Goal: Information Seeking & Learning: Check status

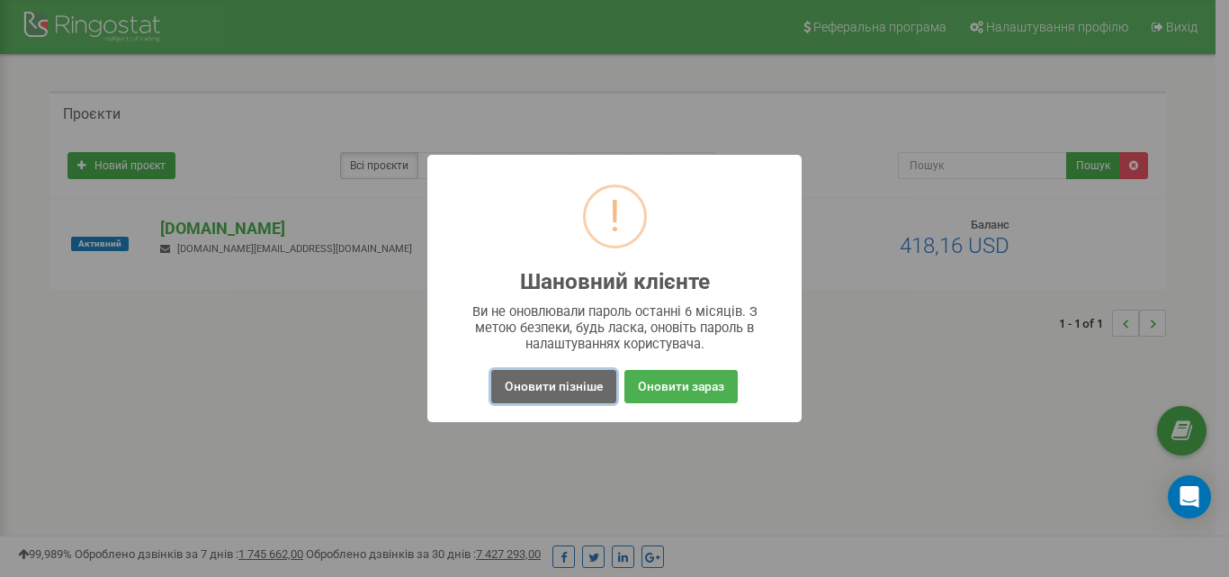
click at [563, 400] on button "Оновити пізніше" at bounding box center [553, 386] width 125 height 33
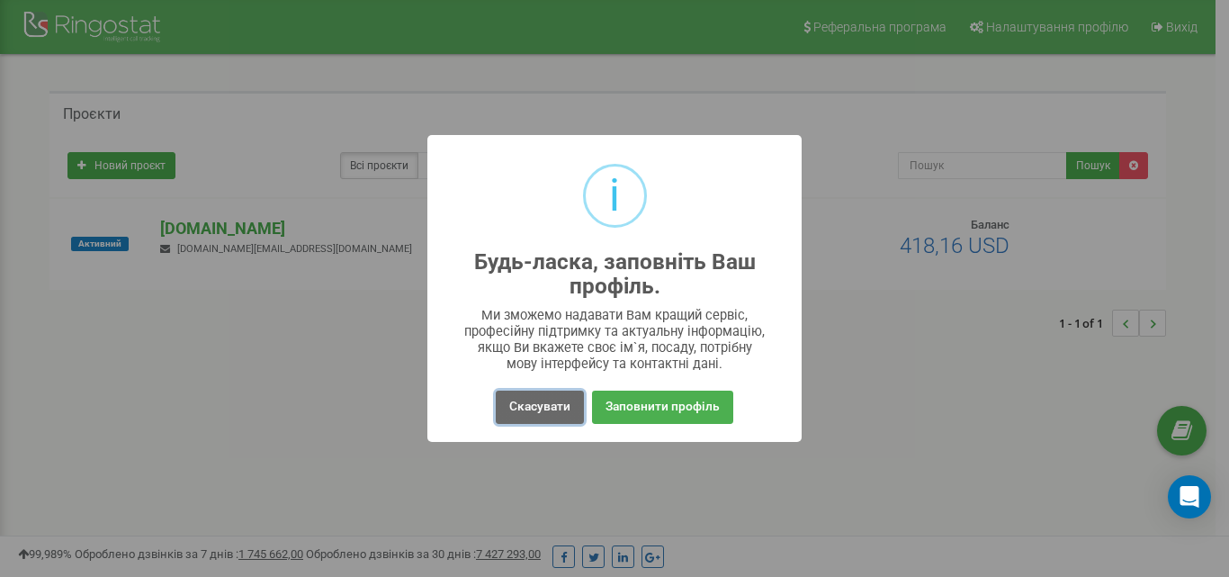
click at [542, 400] on button "Скасувати" at bounding box center [540, 406] width 88 height 33
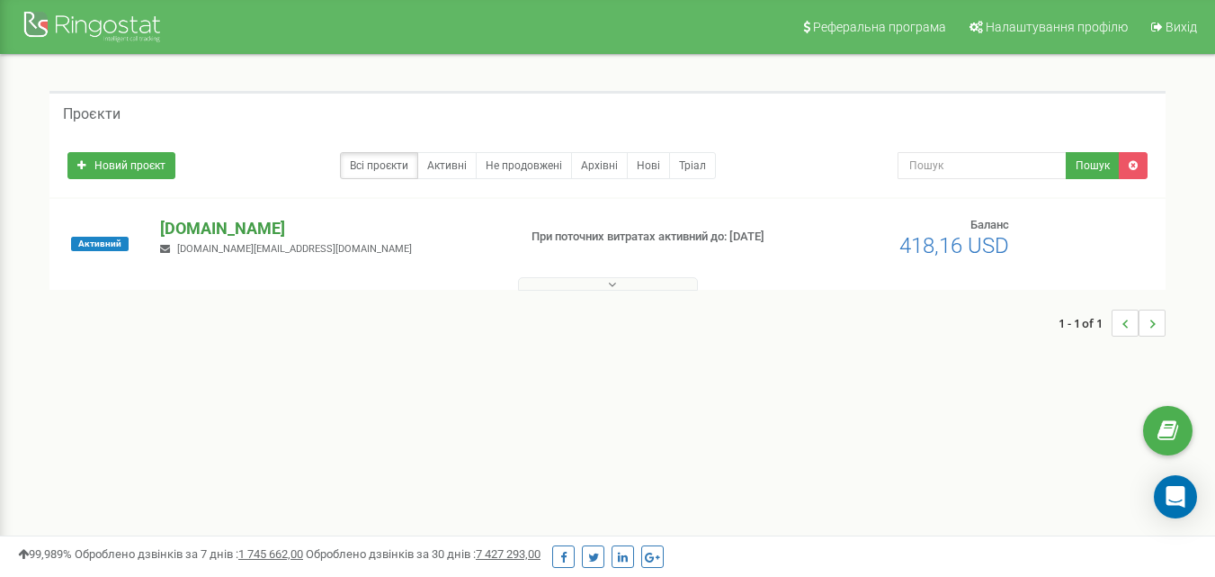
click at [268, 229] on p "[DOMAIN_NAME]" at bounding box center [331, 228] width 342 height 23
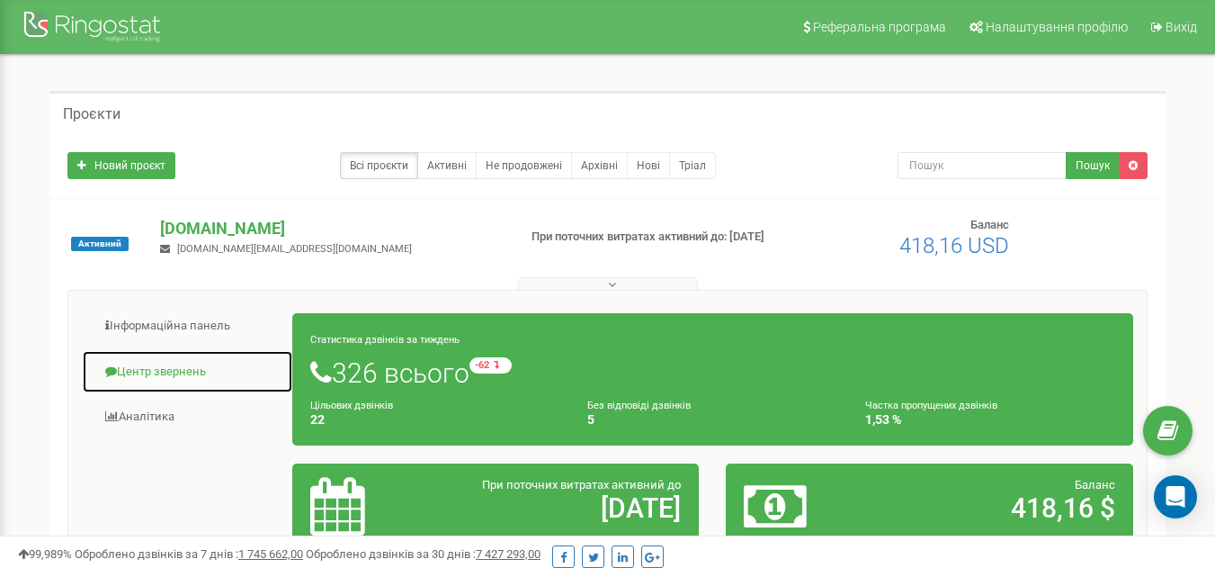
click at [146, 385] on link "Центр звернень" at bounding box center [187, 372] width 211 height 44
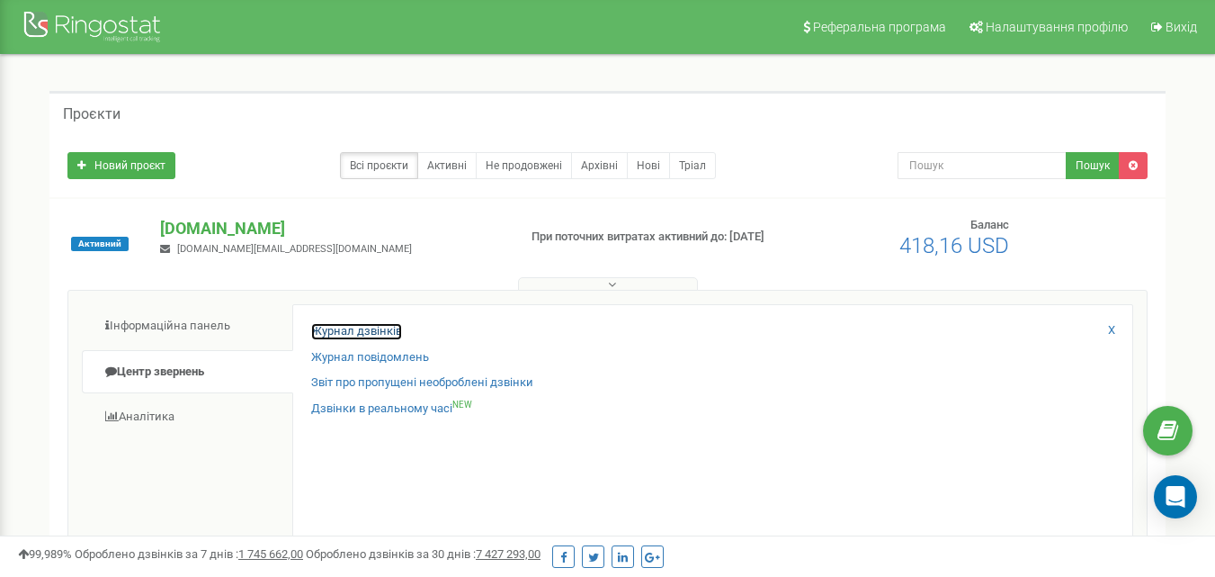
click at [374, 334] on link "Журнал дзвінків" at bounding box center [356, 331] width 91 height 17
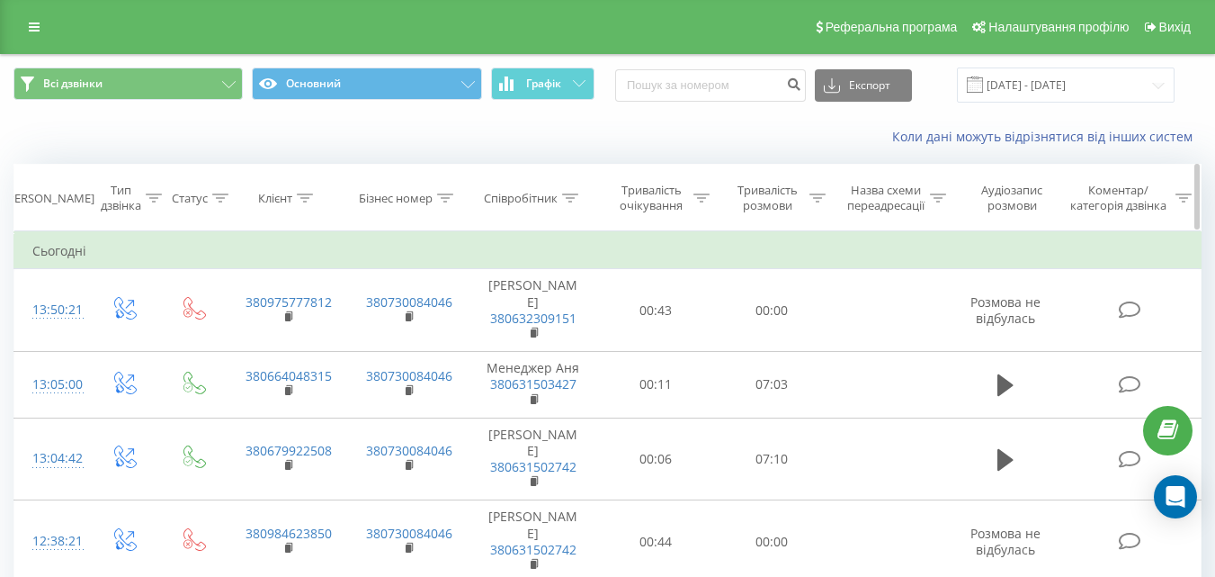
click at [568, 202] on div at bounding box center [570, 198] width 16 height 15
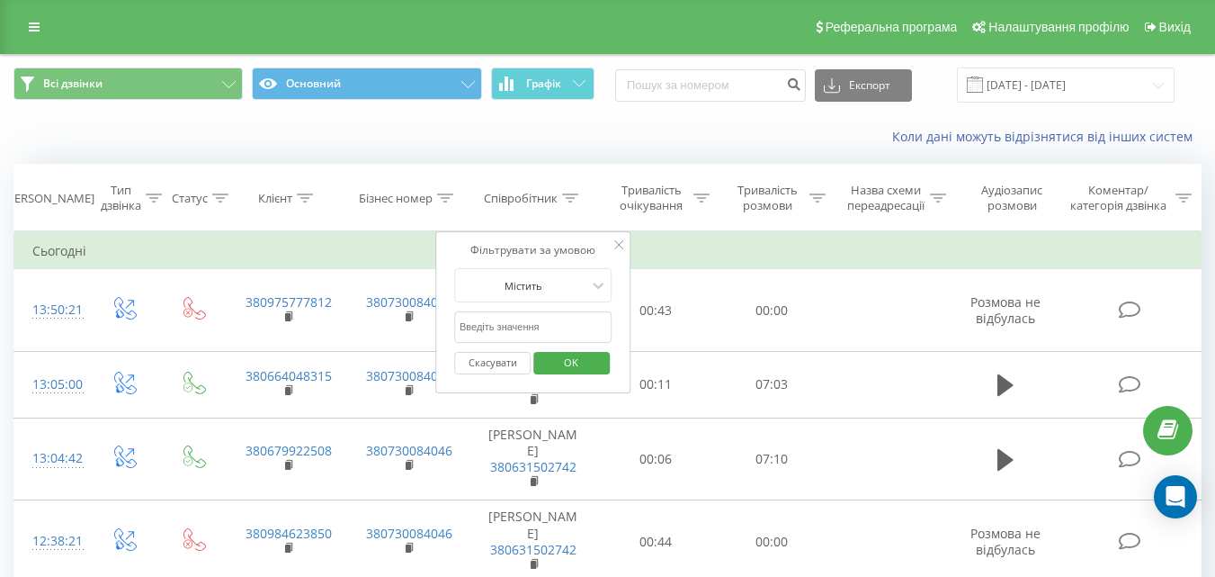
click at [501, 332] on input "text" at bounding box center [533, 326] width 158 height 31
type input "is"
click button "OK" at bounding box center [571, 363] width 76 height 22
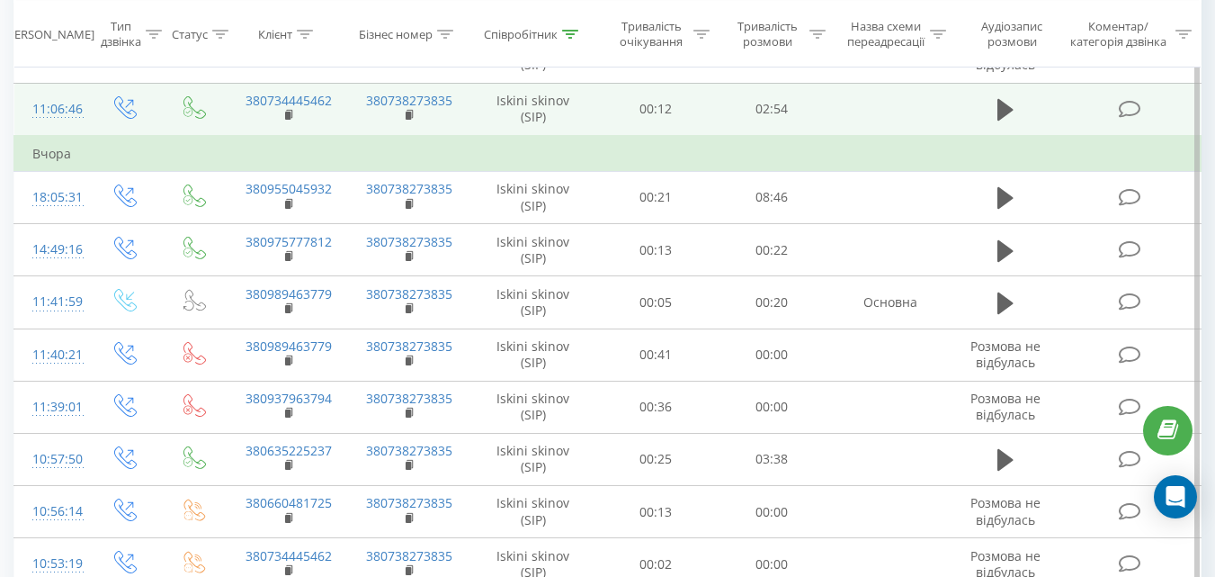
scroll to position [245, 0]
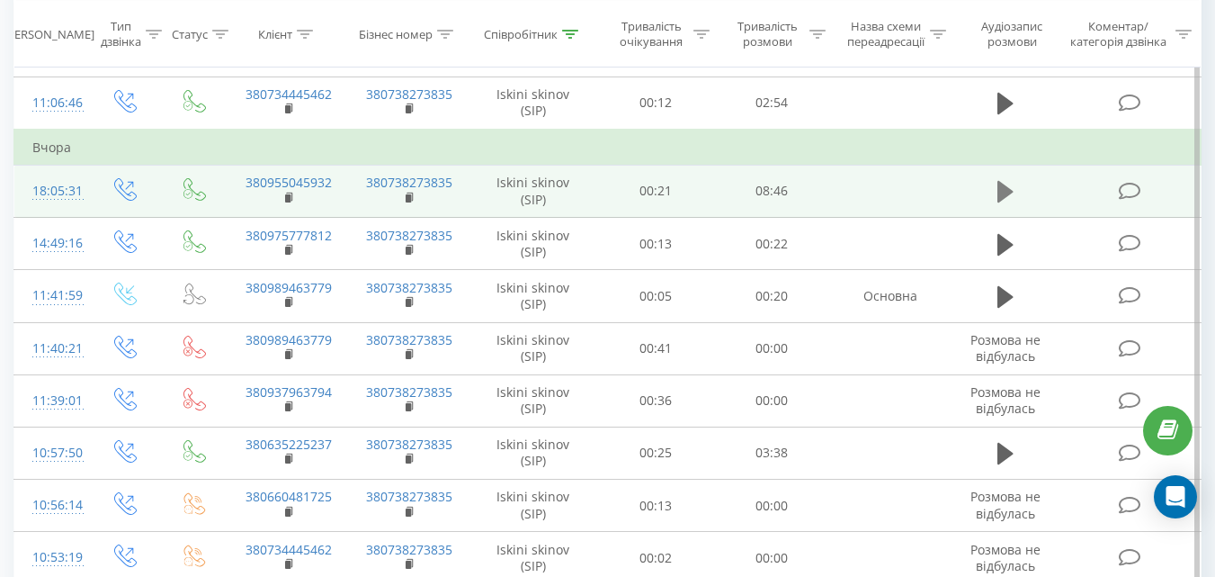
click at [994, 186] on button at bounding box center [1005, 191] width 27 height 27
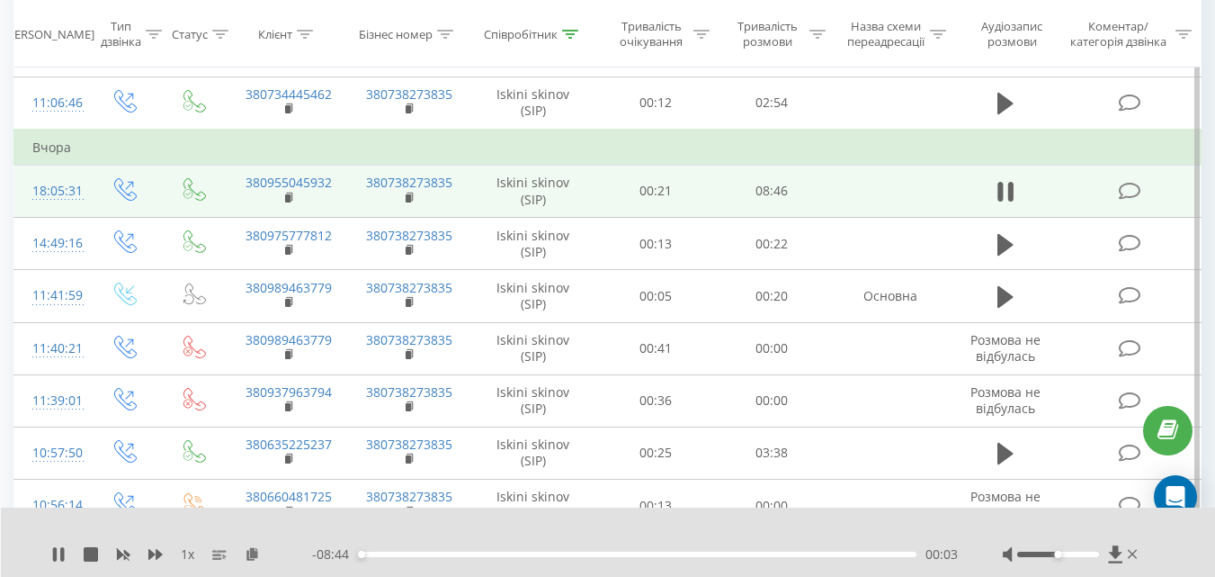
click at [1079, 551] on div at bounding box center [1058, 553] width 82 height 5
click at [1061, 551] on div "Accessibility label" at bounding box center [1057, 553] width 7 height 7
click at [1105, 553] on div at bounding box center [1072, 554] width 139 height 18
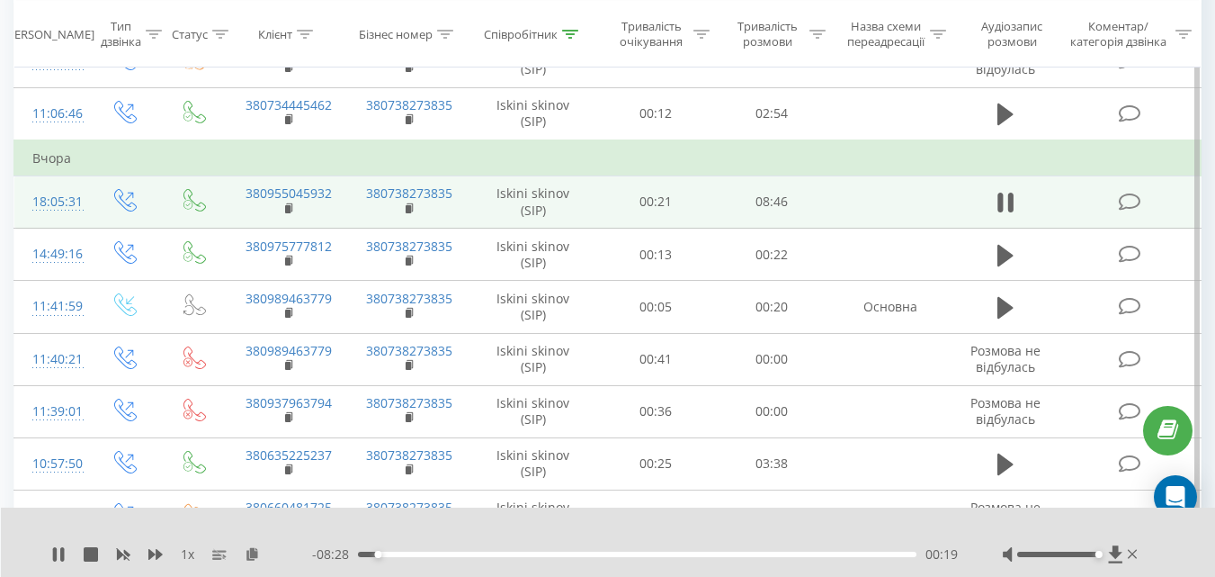
scroll to position [224, 0]
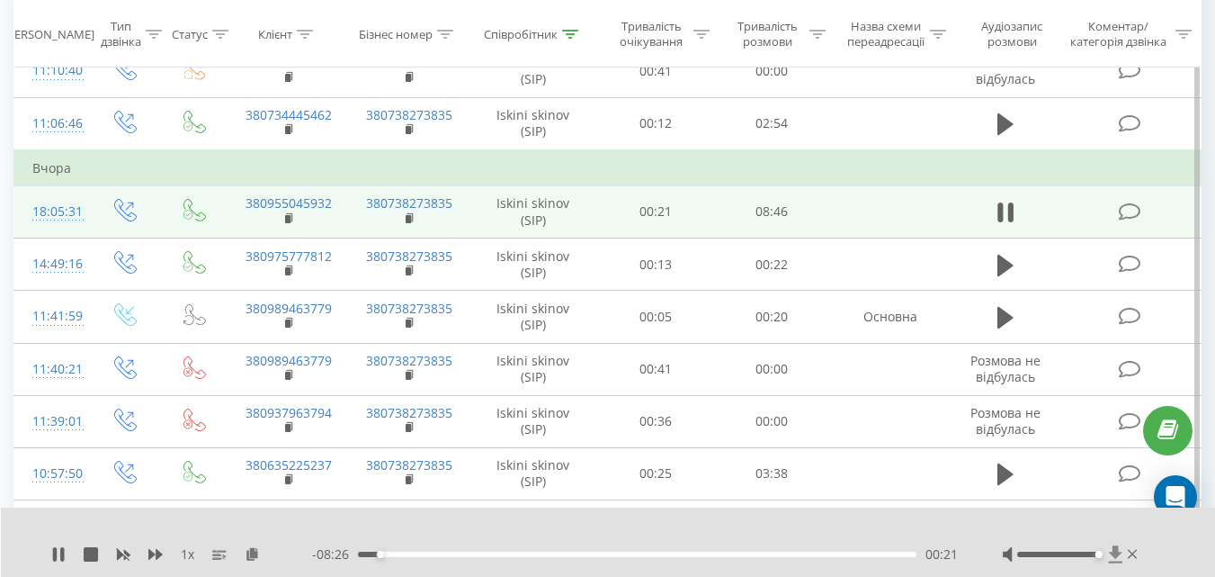
click at [1111, 557] on icon at bounding box center [1115, 554] width 15 height 18
click at [60, 558] on icon at bounding box center [58, 554] width 14 height 14
click at [293, 213] on icon at bounding box center [290, 218] width 10 height 13
